Goal: Task Accomplishment & Management: Manage account settings

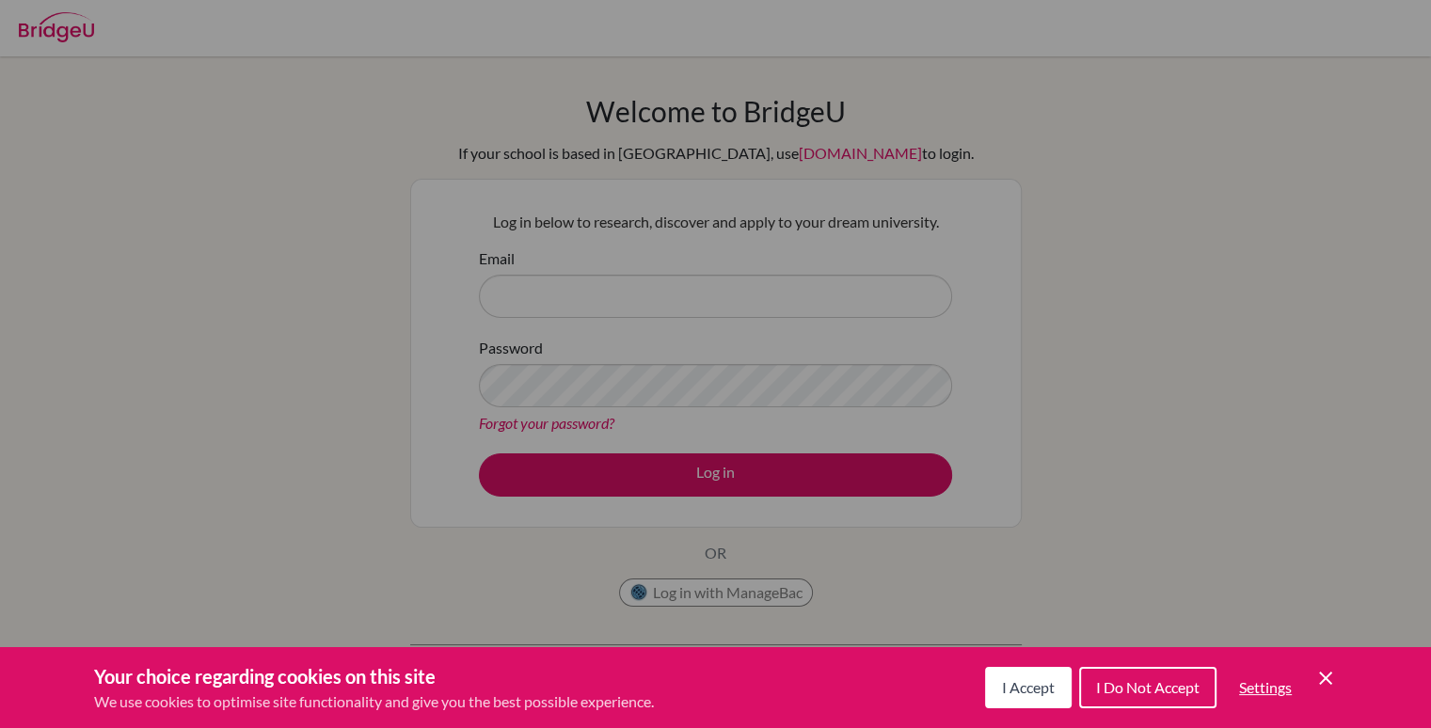
click at [1033, 690] on span "I Accept" at bounding box center [1028, 687] width 53 height 18
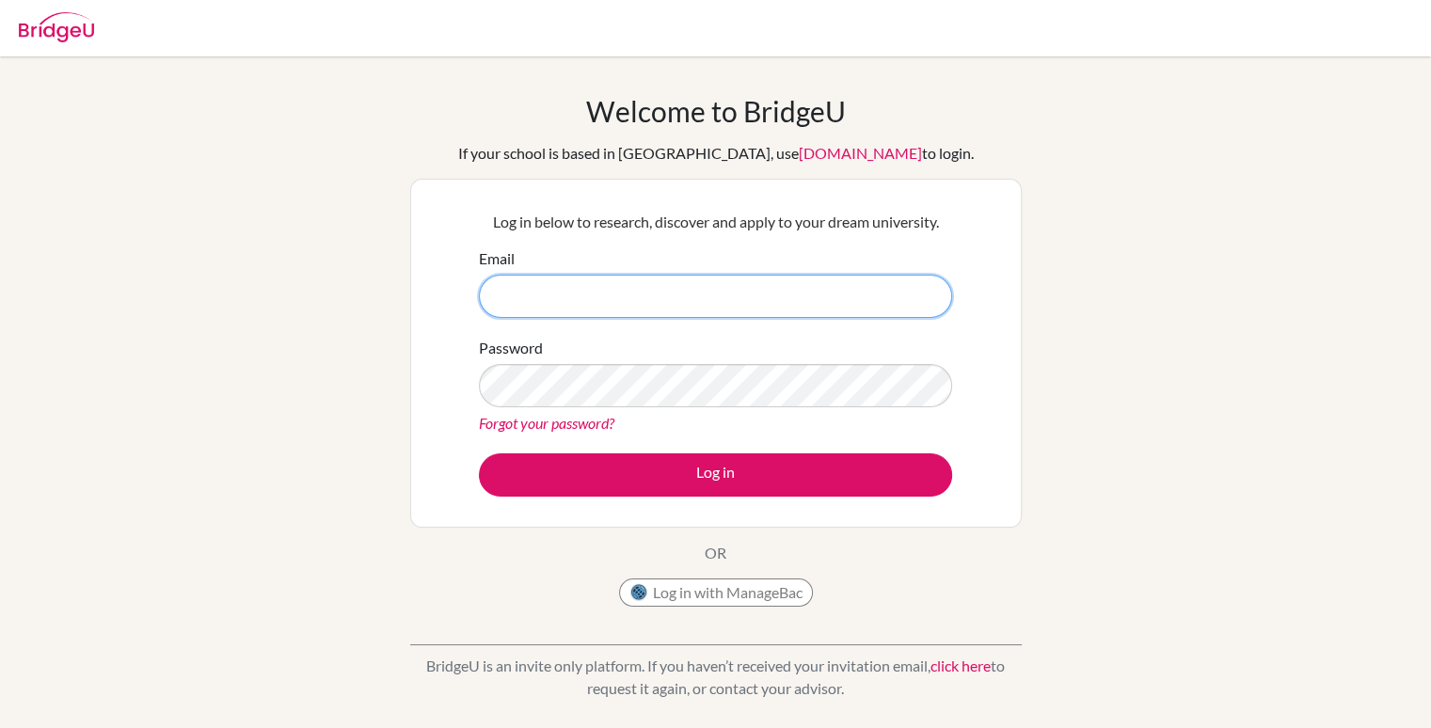
click at [658, 289] on input "Email" at bounding box center [715, 296] width 473 height 43
type input "[PERSON_NAME][EMAIL_ADDRESS][PERSON_NAME][DOMAIN_NAME]"
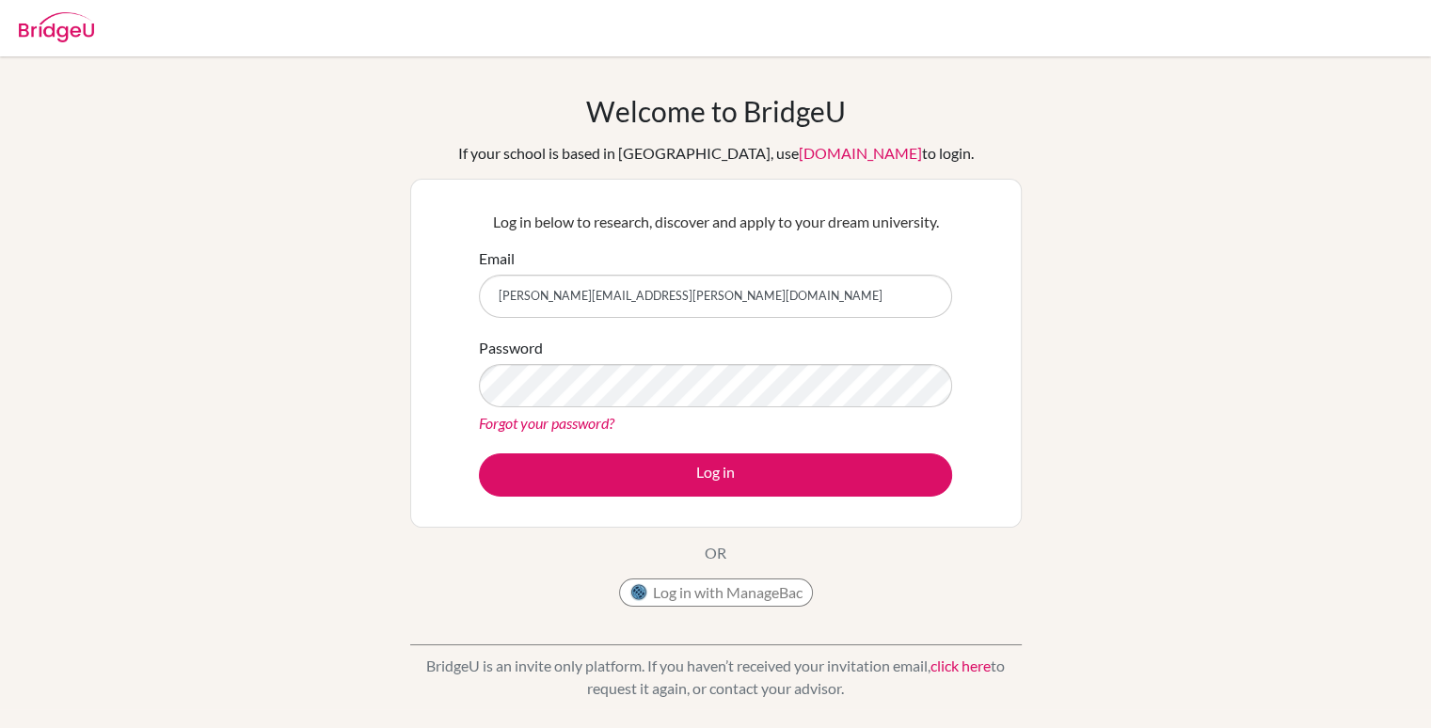
click at [564, 424] on link "Forgot your password?" at bounding box center [546, 423] width 135 height 18
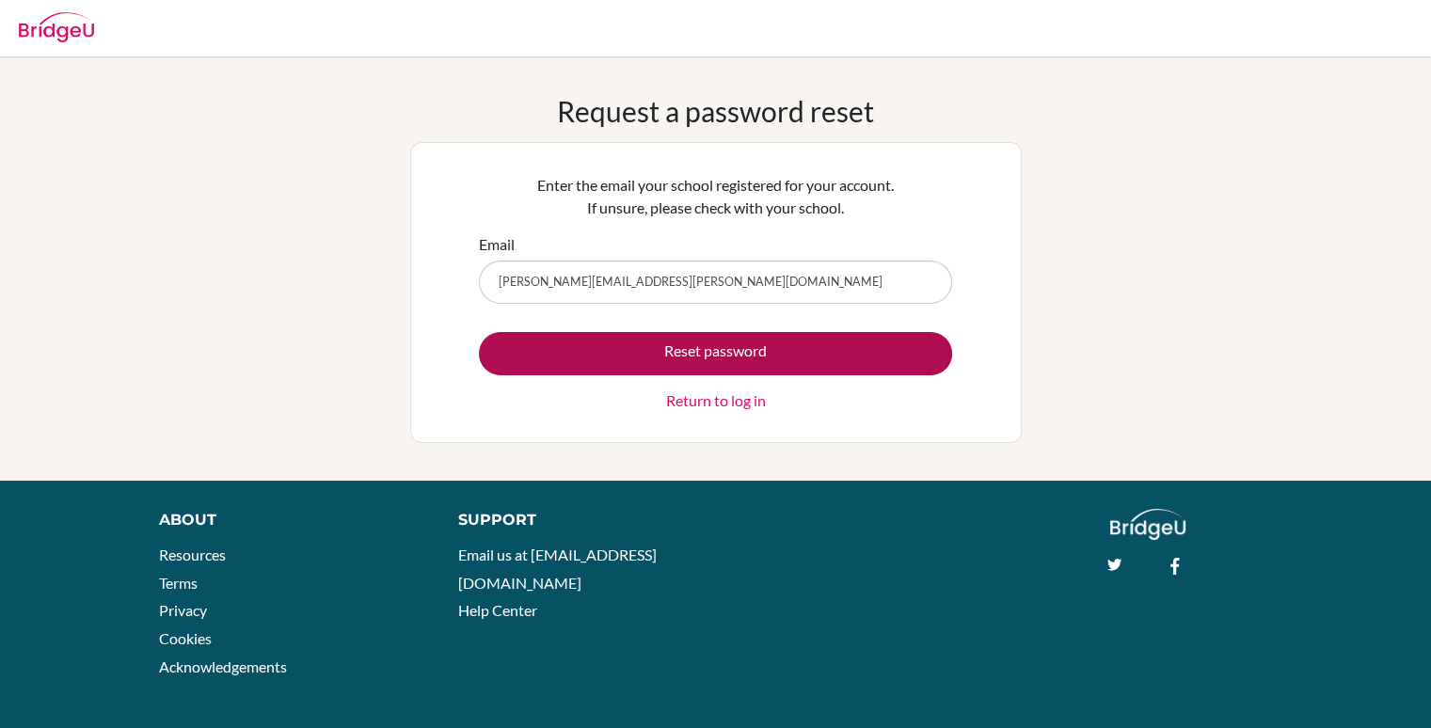
type input "[PERSON_NAME][EMAIL_ADDRESS][PERSON_NAME][DOMAIN_NAME]"
click at [655, 340] on button "Reset password" at bounding box center [715, 353] width 473 height 43
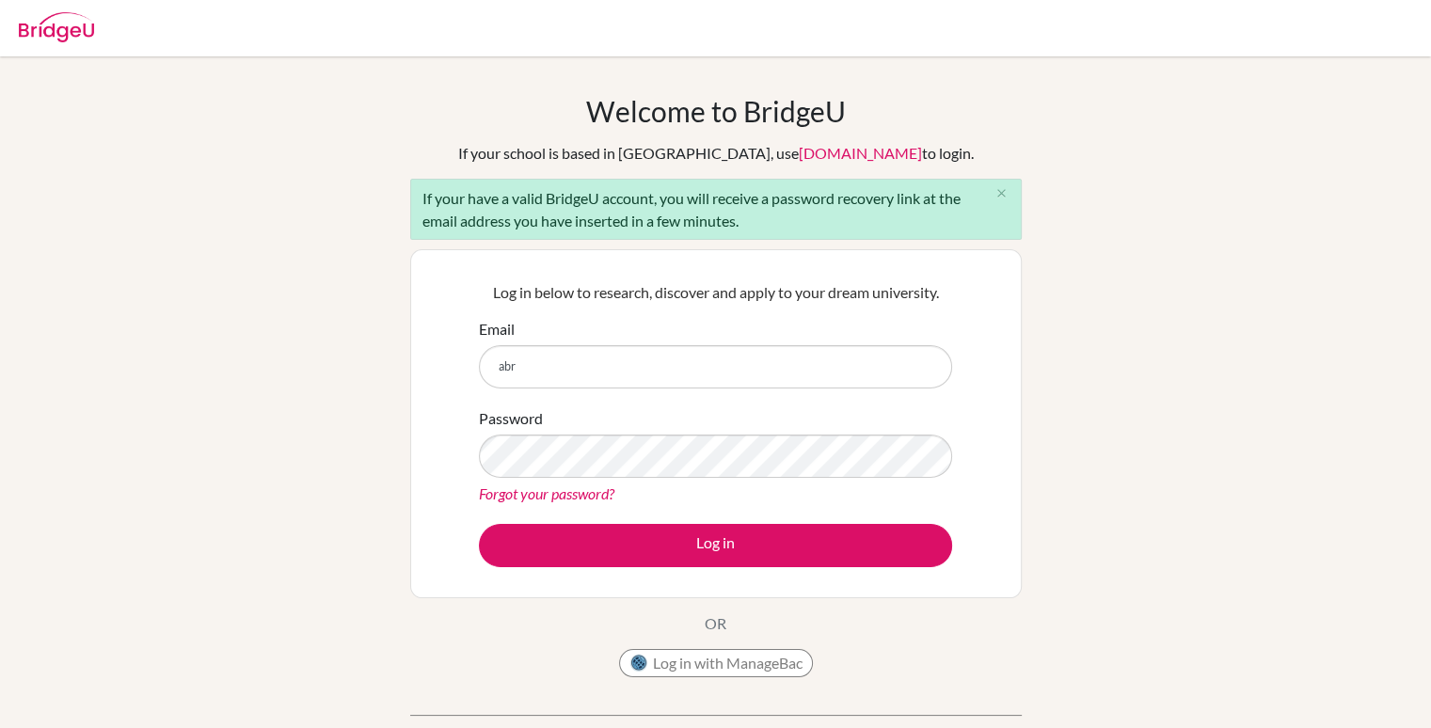
type input "[PERSON_NAME][EMAIL_ADDRESS][PERSON_NAME][DOMAIN_NAME]"
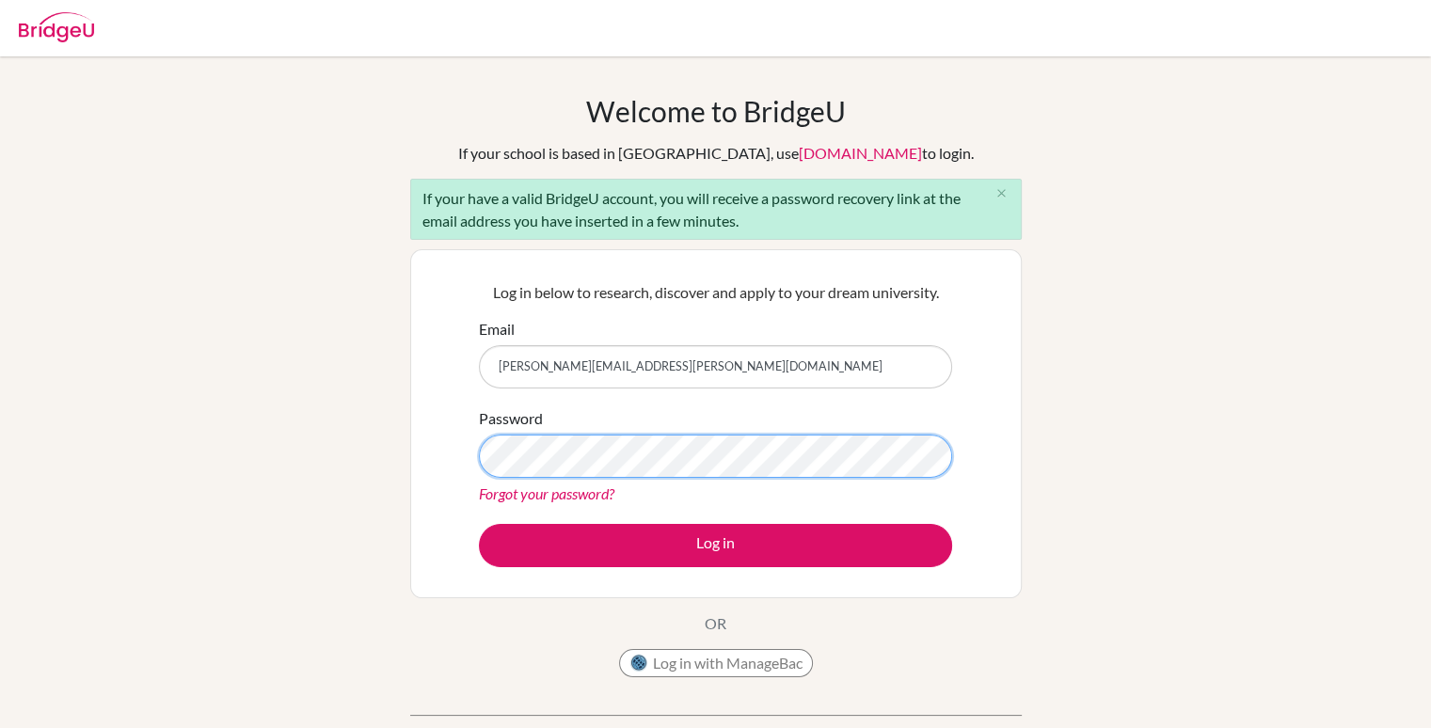
click at [479, 524] on button "Log in" at bounding box center [715, 545] width 473 height 43
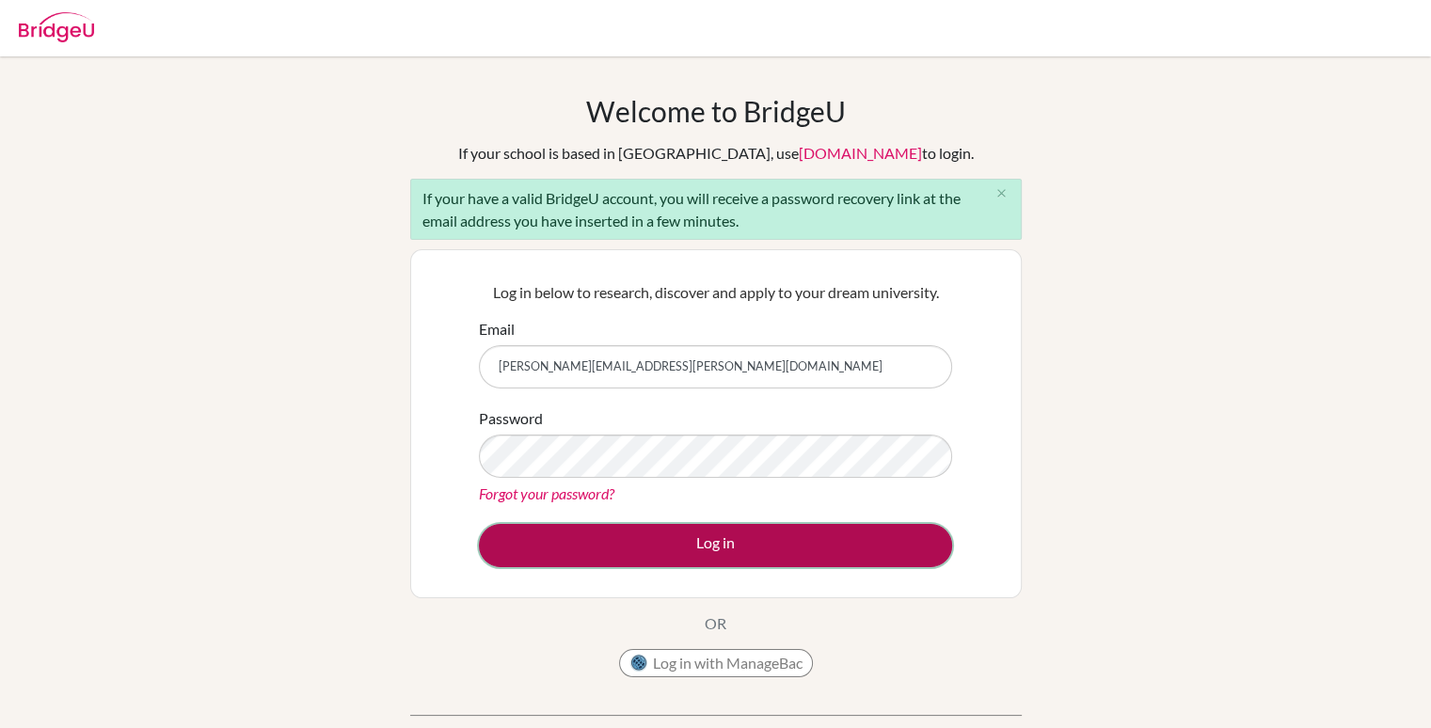
click at [647, 532] on button "Log in" at bounding box center [715, 545] width 473 height 43
